Goal: Task Accomplishment & Management: Manage account settings

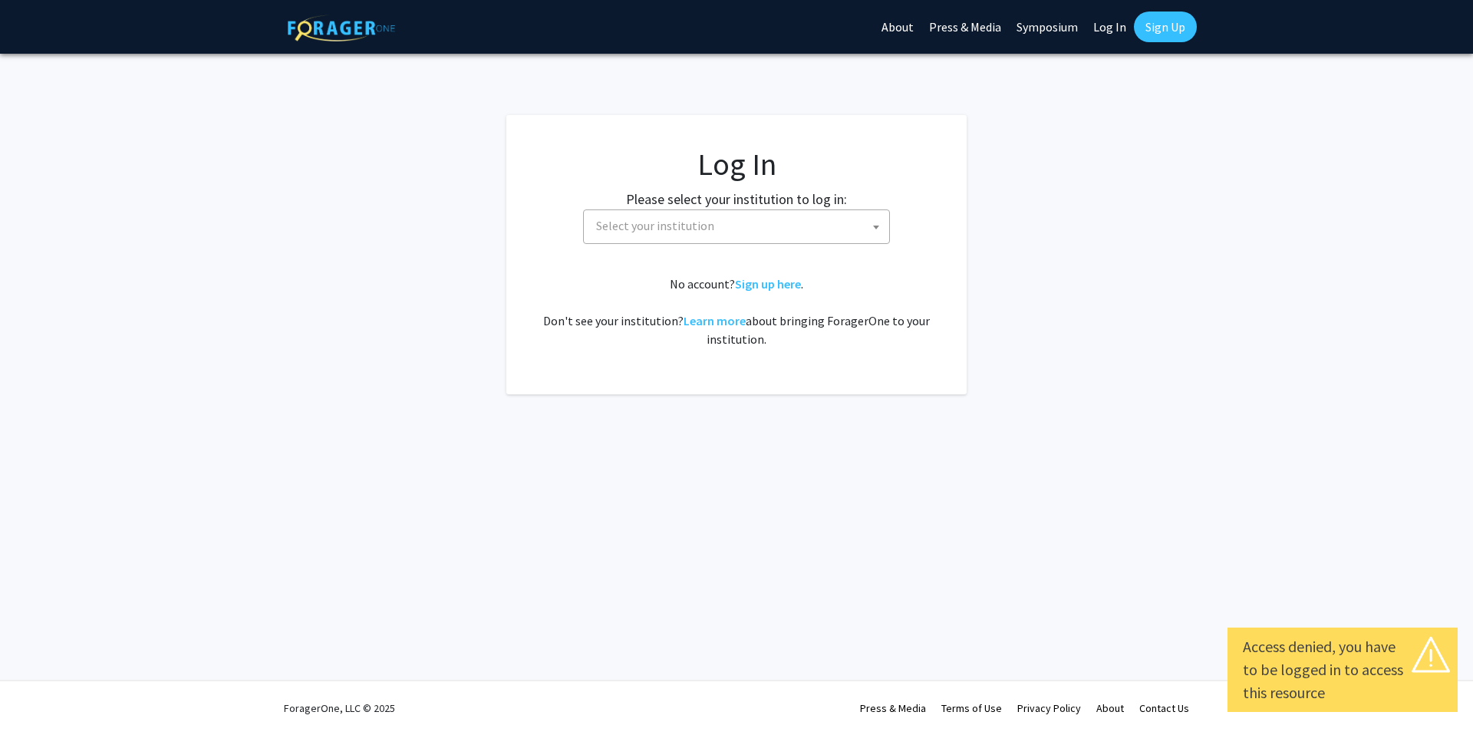
select select
click at [876, 230] on span at bounding box center [875, 227] width 15 height 34
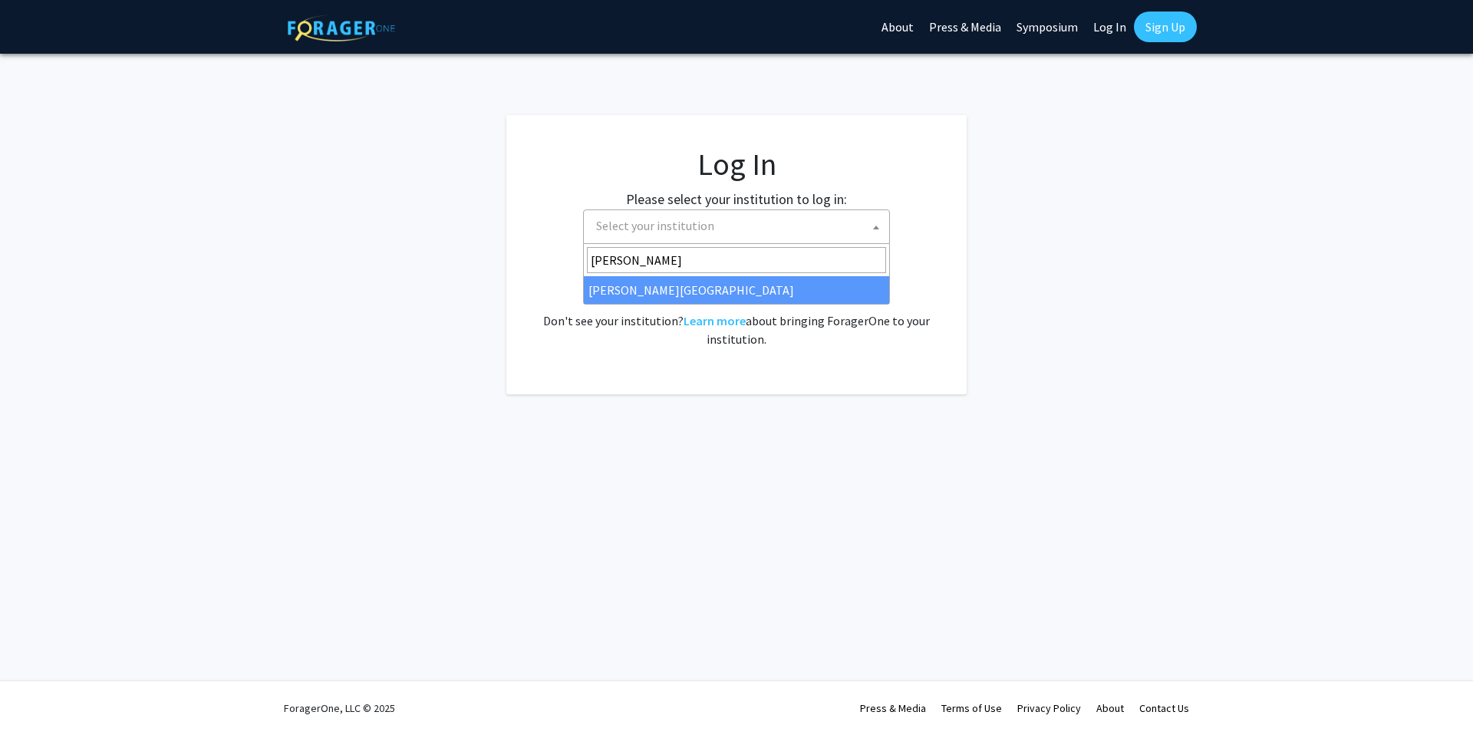
type input "thomas jeff"
drag, startPoint x: 662, startPoint y: 291, endPoint x: 671, endPoint y: 289, distance: 9.5
select select "24"
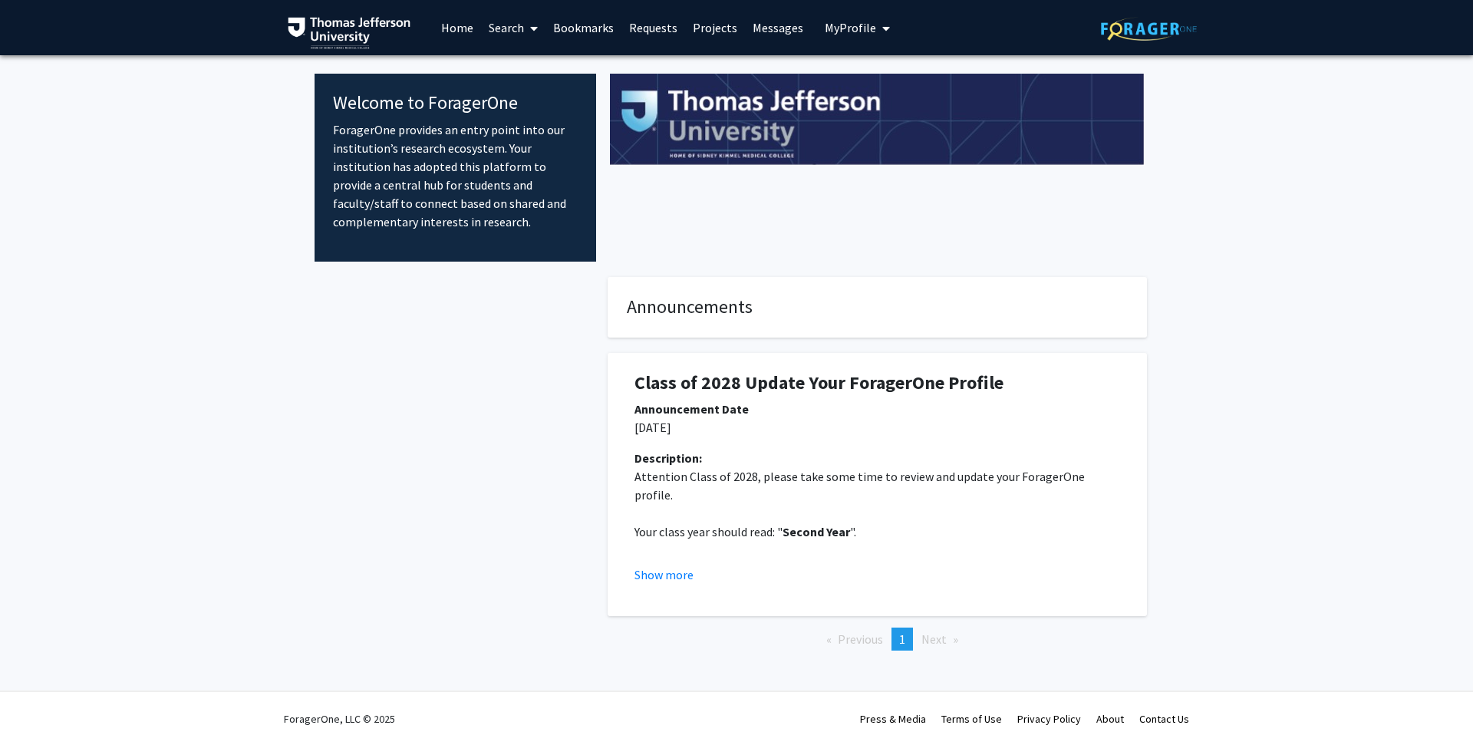
scroll to position [11, 0]
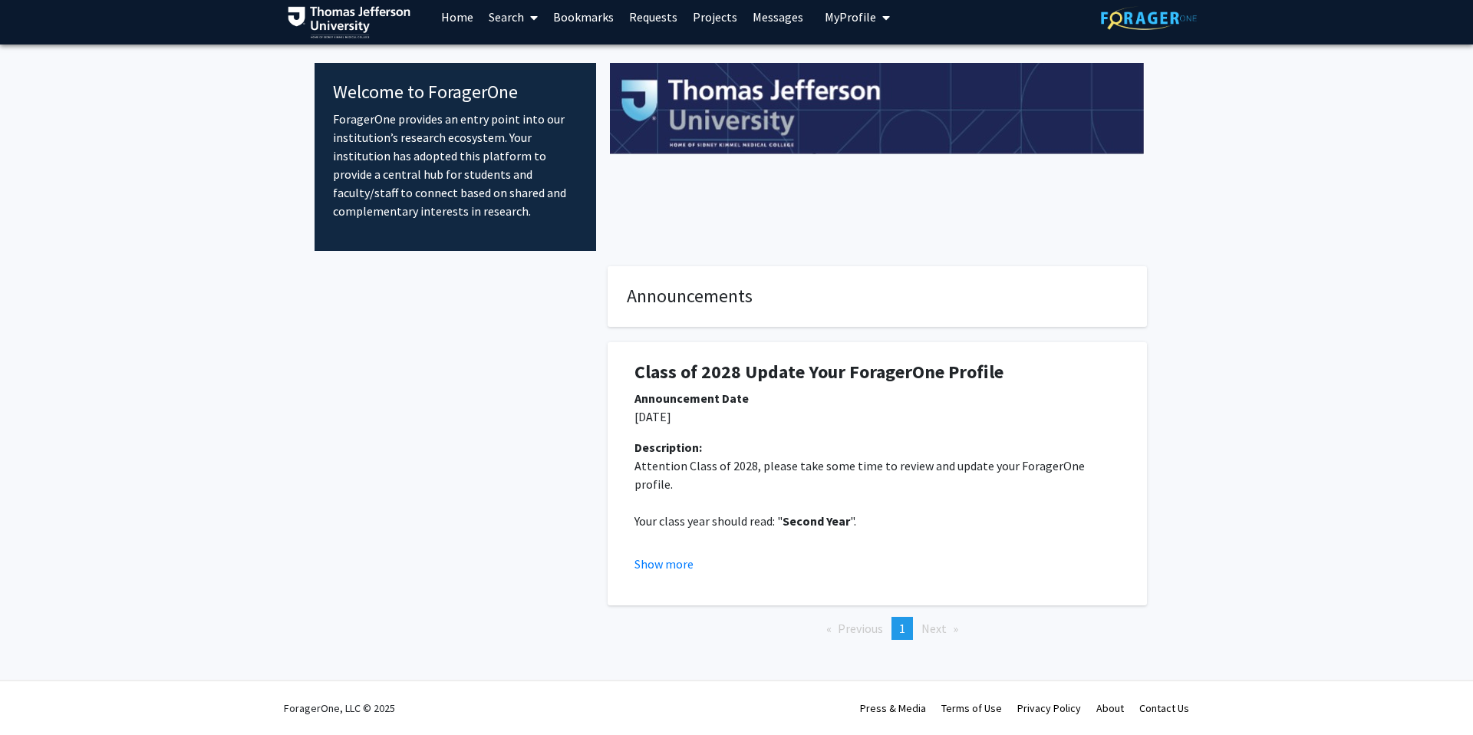
click at [936, 631] on span "Next page" at bounding box center [933, 627] width 25 height 15
click at [653, 564] on button "Show more" at bounding box center [663, 564] width 59 height 18
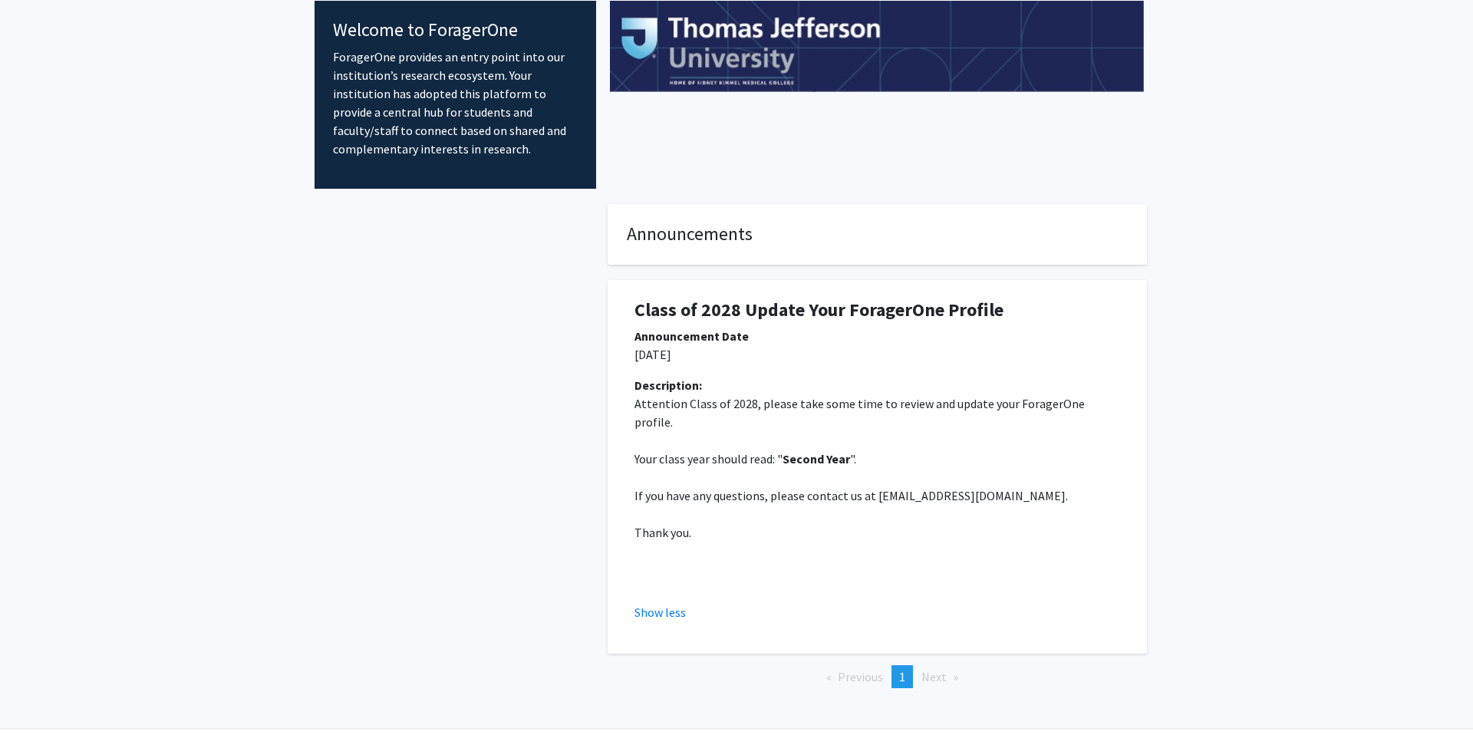
scroll to position [90, 0]
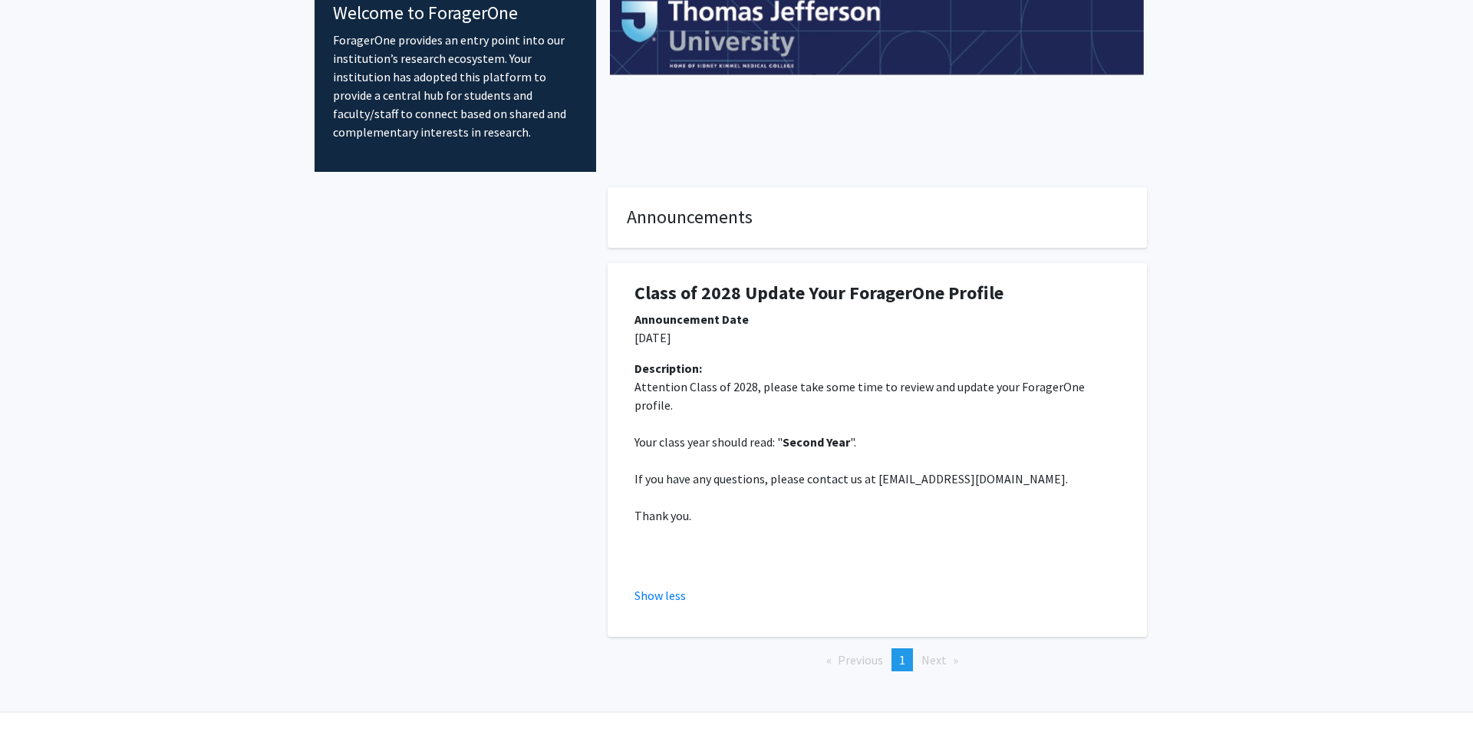
drag, startPoint x: 929, startPoint y: 642, endPoint x: 923, endPoint y: 634, distance: 9.8
click at [928, 652] on span "Next page" at bounding box center [933, 659] width 25 height 15
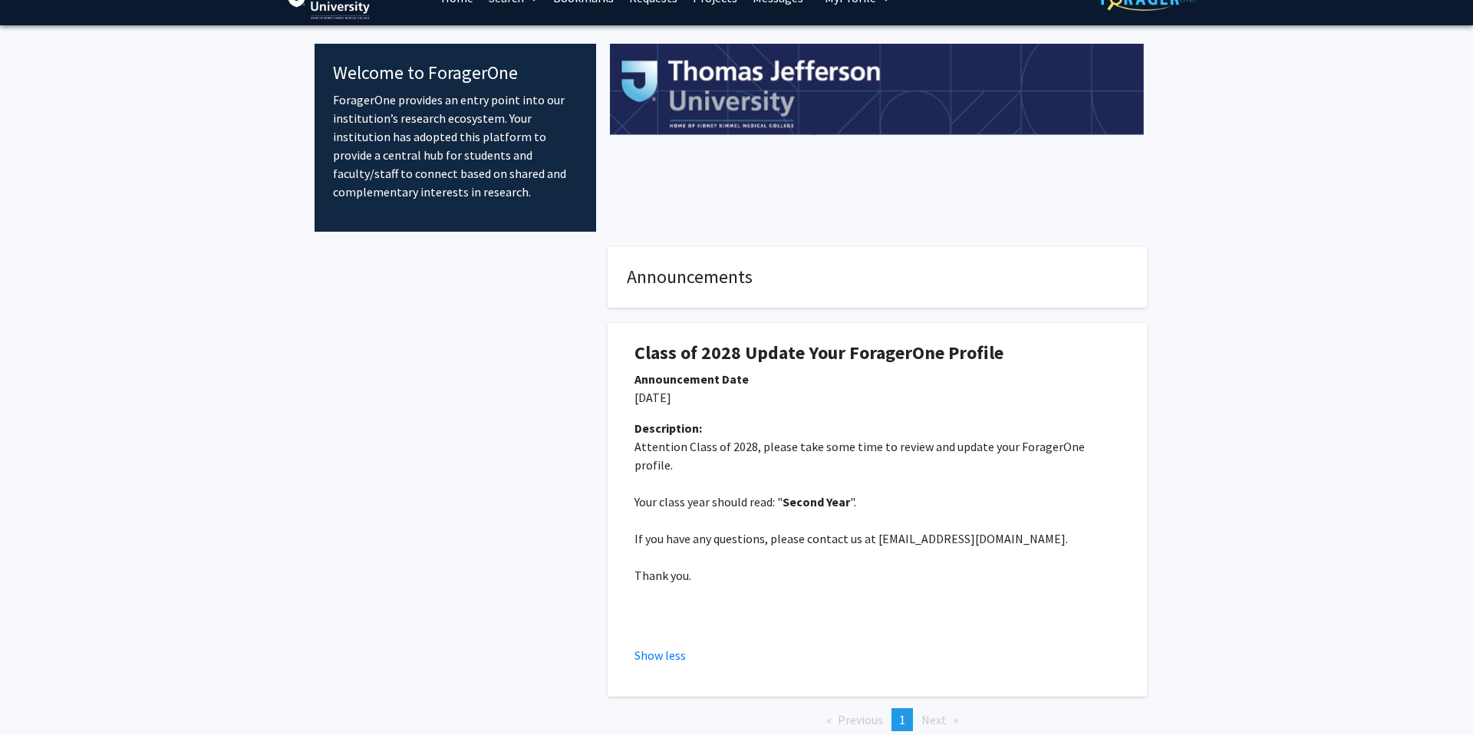
scroll to position [0, 0]
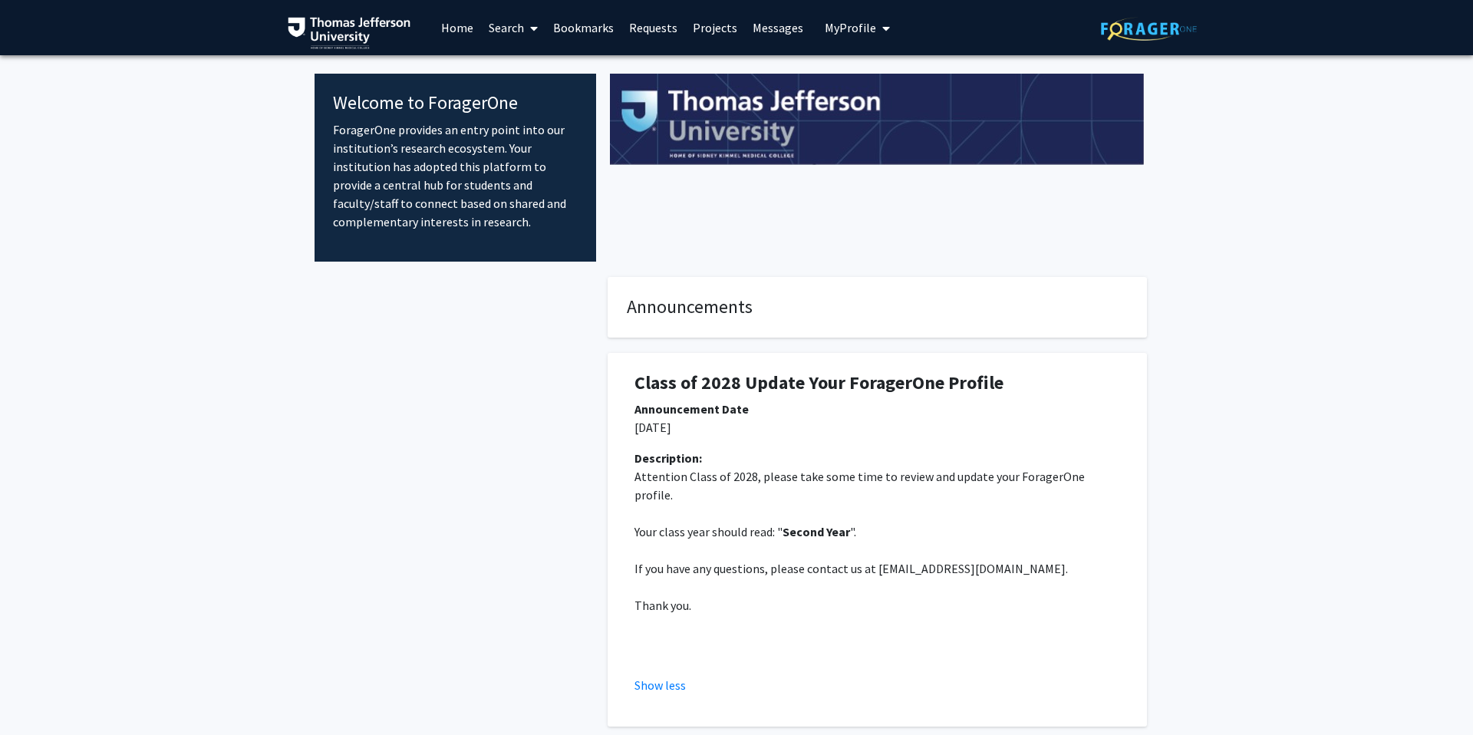
click at [835, 25] on span "My Profile" at bounding box center [850, 27] width 51 height 15
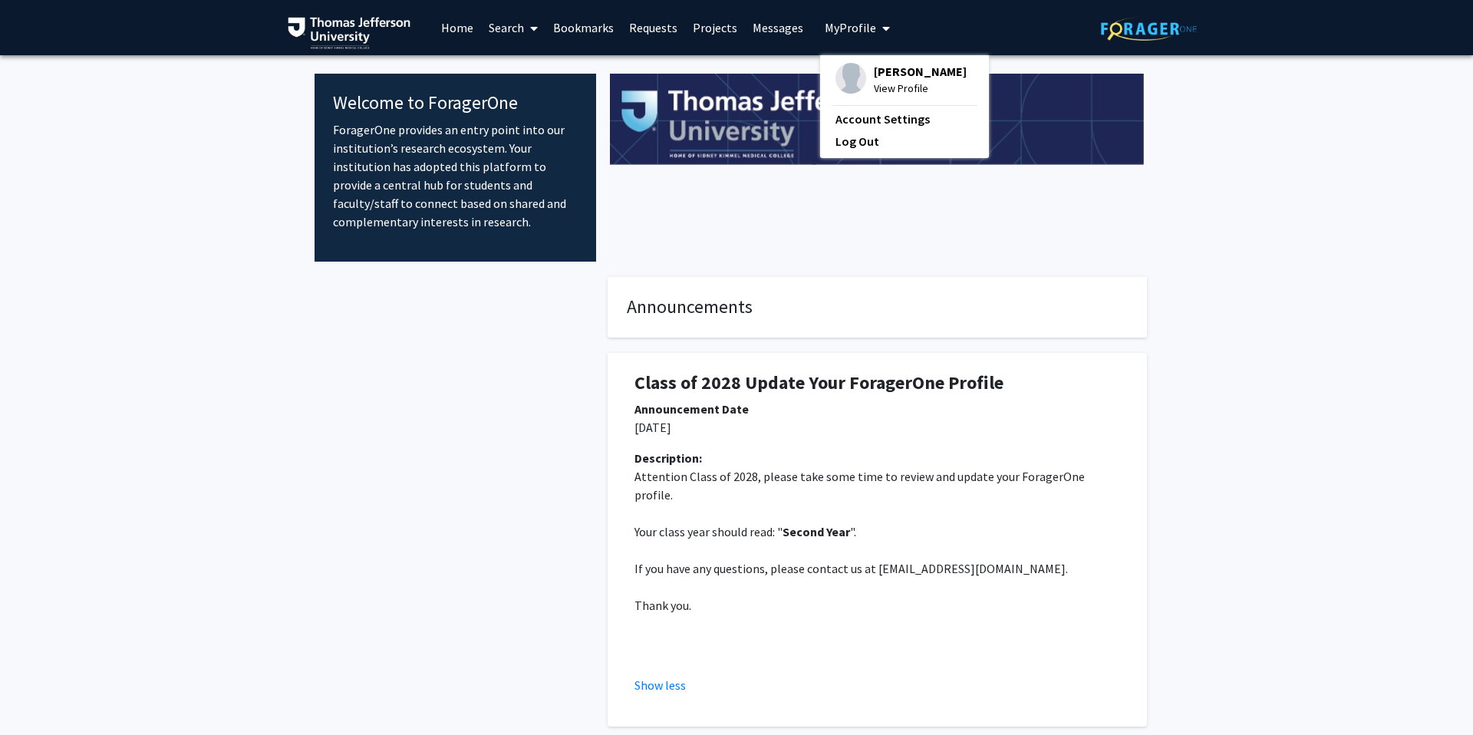
click at [878, 91] on span "View Profile" at bounding box center [920, 88] width 93 height 17
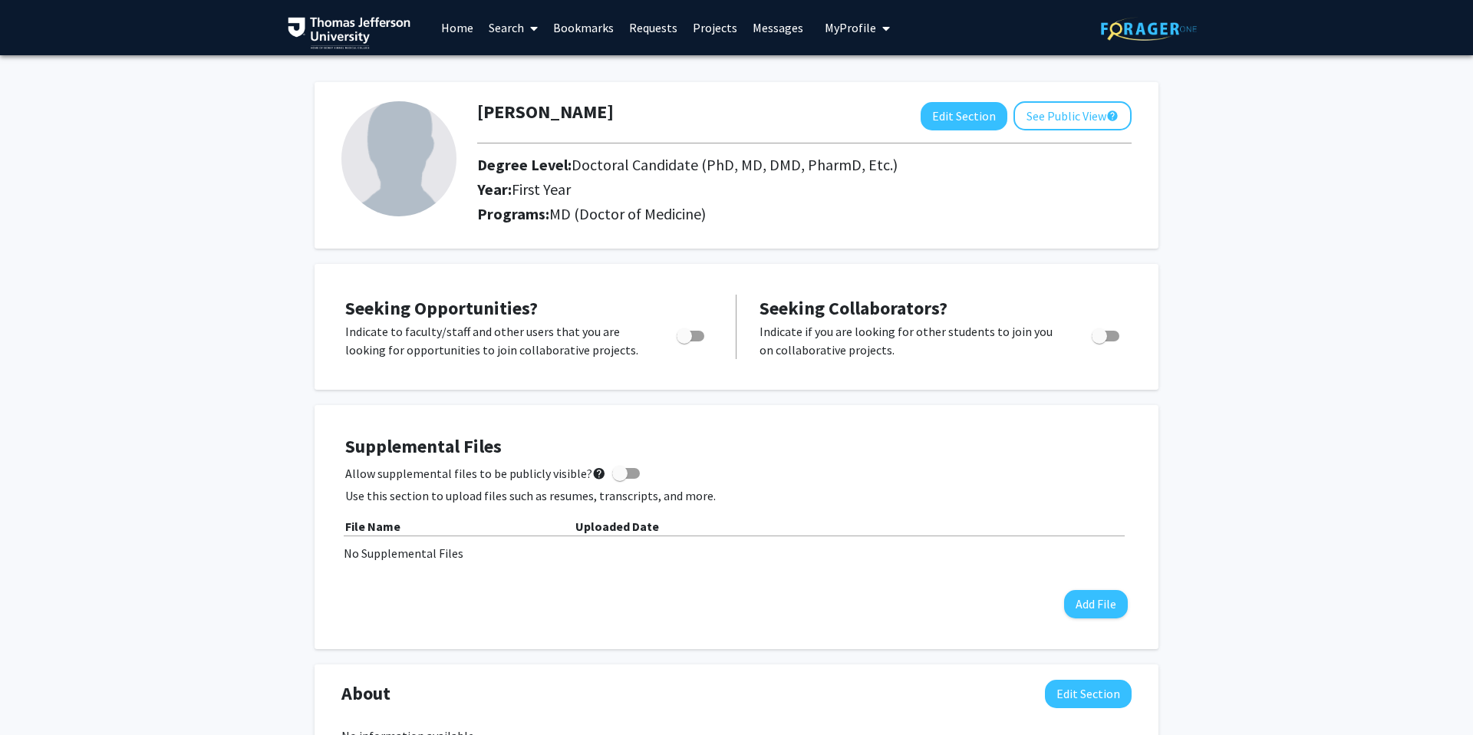
click at [844, 26] on span "My Profile" at bounding box center [850, 27] width 51 height 15
click at [840, 143] on link "Log Out" at bounding box center [904, 141] width 138 height 18
